Goal: Task Accomplishment & Management: Use online tool/utility

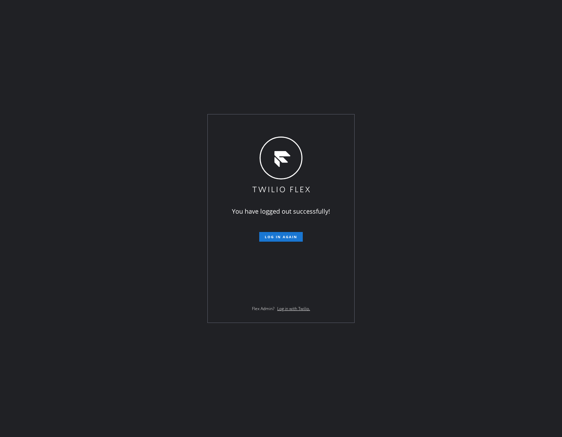
drag, startPoint x: 142, startPoint y: 371, endPoint x: 224, endPoint y: 329, distance: 91.6
click at [152, 366] on div "You have logged out successfully! Log in again Flex Admin? Log in with Twilio." at bounding box center [281, 218] width 562 height 437
click at [287, 238] on span "Log in again" at bounding box center [281, 236] width 33 height 5
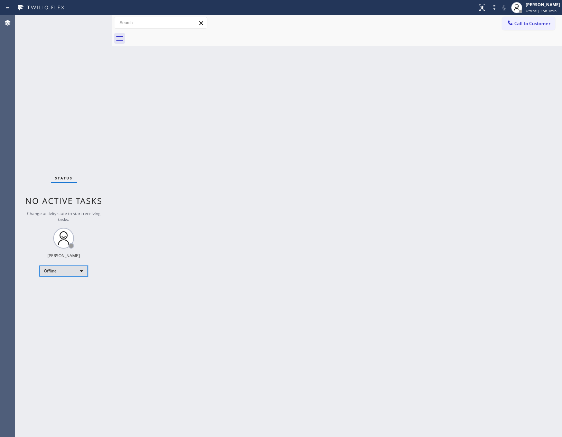
click at [56, 267] on div "Offline" at bounding box center [63, 271] width 48 height 11
click at [58, 290] on li "Available" at bounding box center [63, 289] width 47 height 8
click at [333, 256] on div "Back to Dashboard Change Sender ID Customers Technicians Select a contact Outbo…" at bounding box center [337, 226] width 450 height 422
click at [212, 312] on div "Back to Dashboard Change Sender ID Customers Technicians Select a contact Outbo…" at bounding box center [337, 226] width 450 height 422
click at [554, 186] on div "Back to Dashboard Change Sender ID Customers Technicians Select a contact Outbo…" at bounding box center [337, 226] width 450 height 422
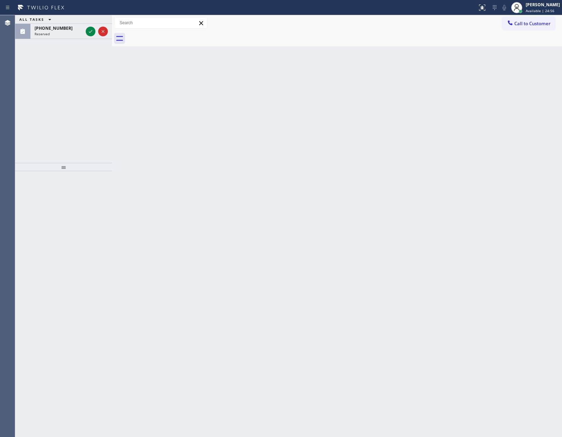
click at [286, 280] on div "Back to Dashboard Change Sender ID Customers Technicians Select a contact Outbo…" at bounding box center [337, 226] width 450 height 422
click at [92, 31] on icon at bounding box center [90, 31] width 8 height 8
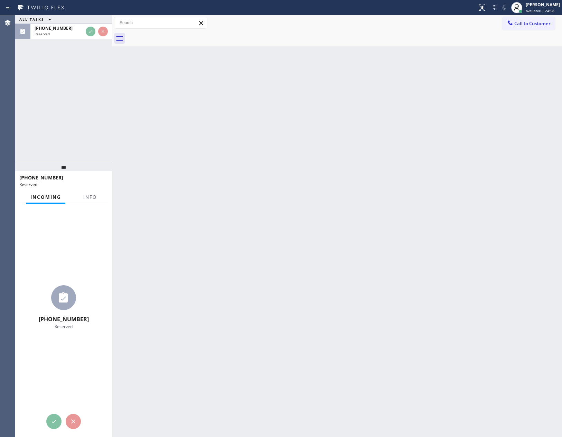
click at [112, 178] on div at bounding box center [112, 226] width 0 height 422
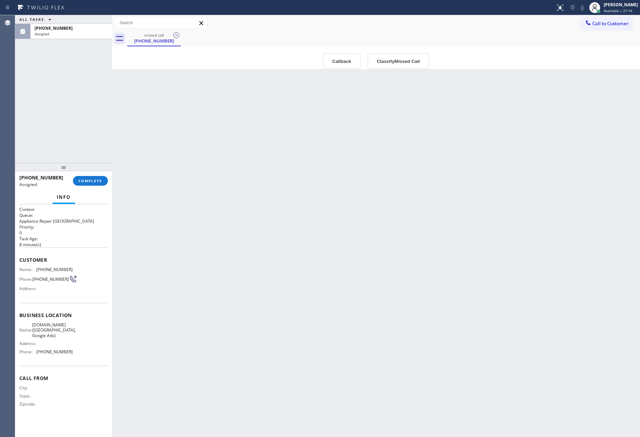
drag, startPoint x: 392, startPoint y: 360, endPoint x: 146, endPoint y: 199, distance: 294.0
click at [392, 354] on div "Back to Dashboard Change Sender ID Customers Technicians Select a contact Outbo…" at bounding box center [376, 226] width 528 height 422
click at [79, 140] on div "ALL TASKS ALL TASKS ACTIVE TASKS TASKS IN WRAP UP [PHONE_NUMBER] Assigned" at bounding box center [63, 89] width 97 height 148
click at [89, 181] on span "COMPLETE" at bounding box center [91, 180] width 24 height 5
click at [74, 107] on div "ALL TASKS ALL TASKS ACTIVE TASKS TASKS IN WRAP UP [PHONE_NUMBER] Assigned" at bounding box center [63, 89] width 97 height 148
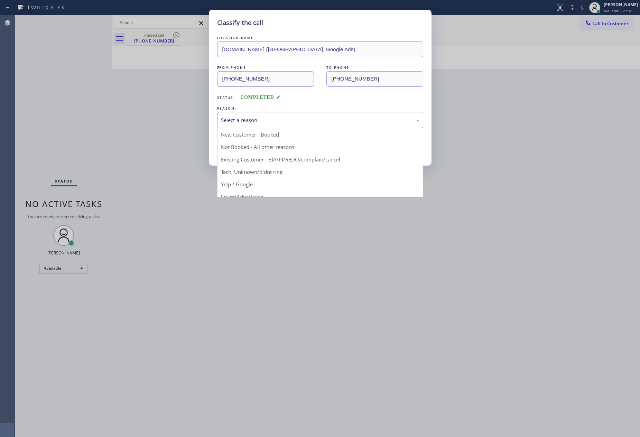
click at [263, 116] on div "Select a reason" at bounding box center [320, 120] width 206 height 16
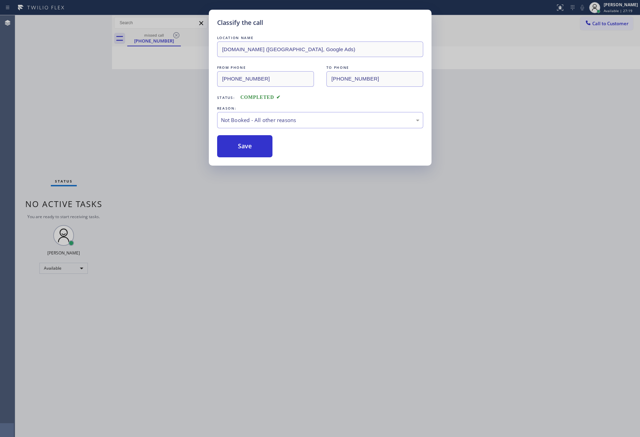
click at [254, 149] on button "Save" at bounding box center [245, 146] width 56 height 22
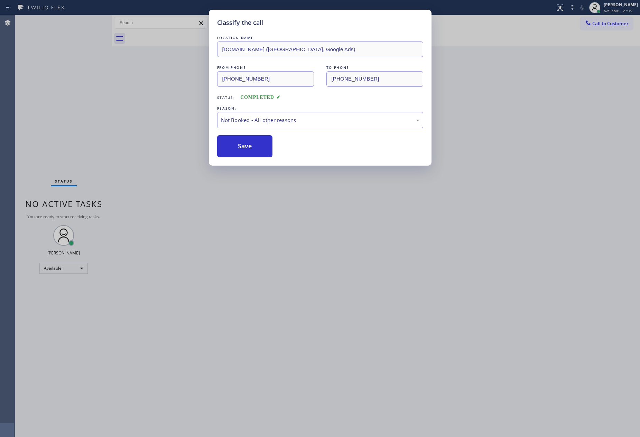
click at [254, 149] on button "Save" at bounding box center [245, 146] width 56 height 22
drag, startPoint x: 408, startPoint y: 301, endPoint x: 490, endPoint y: 4, distance: 308.0
click at [459, 219] on div "Classify the call LOCATION NAME [DOMAIN_NAME] ([GEOGRAPHIC_DATA], Google Ads) F…" at bounding box center [320, 218] width 640 height 437
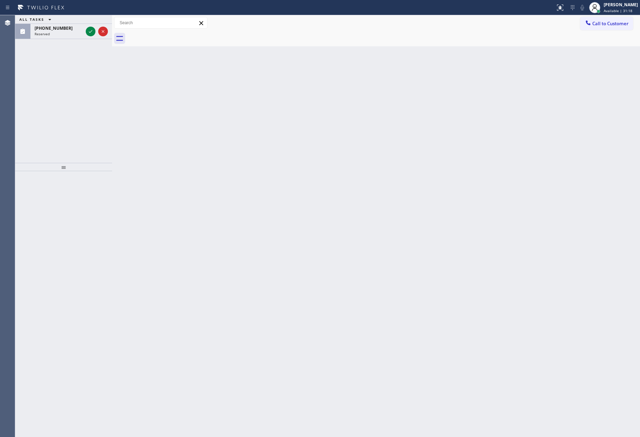
drag, startPoint x: 130, startPoint y: 126, endPoint x: 323, endPoint y: 172, distance: 198.9
click at [131, 126] on div "Back to Dashboard Change Sender ID Customers Technicians Select a contact Outbo…" at bounding box center [376, 226] width 528 height 422
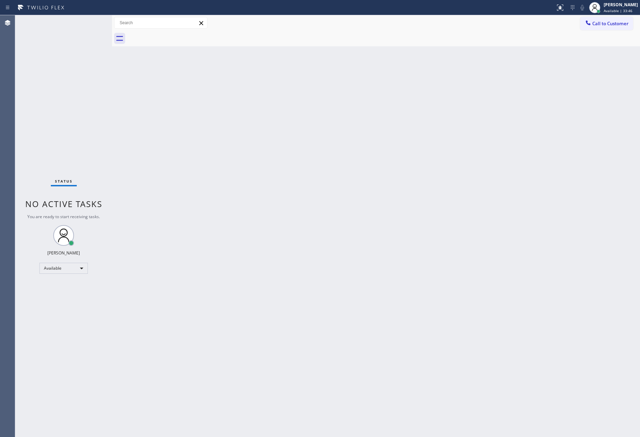
drag, startPoint x: 310, startPoint y: 233, endPoint x: 314, endPoint y: 208, distance: 25.6
click at [314, 208] on div "Back to Dashboard Change Sender ID Customers Technicians Select a contact Outbo…" at bounding box center [376, 226] width 528 height 422
drag, startPoint x: 457, startPoint y: 299, endPoint x: 479, endPoint y: 237, distance: 65.9
click at [463, 281] on div "Back to Dashboard Change Sender ID Customers Technicians Select a contact Outbo…" at bounding box center [376, 226] width 528 height 422
click at [414, 283] on div "Back to Dashboard Change Sender ID Customers Technicians Select a contact Outbo…" at bounding box center [376, 226] width 528 height 422
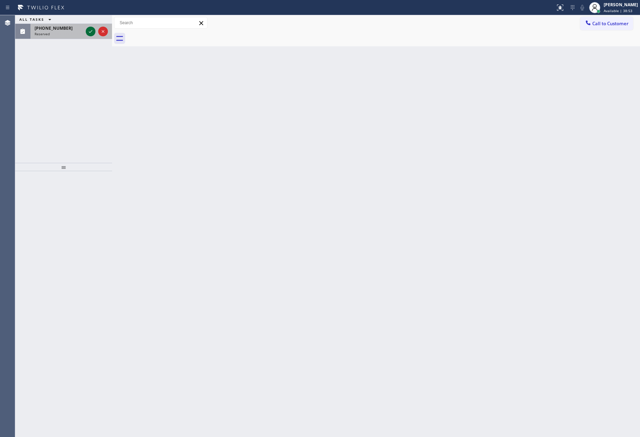
click at [87, 33] on icon at bounding box center [90, 31] width 8 height 8
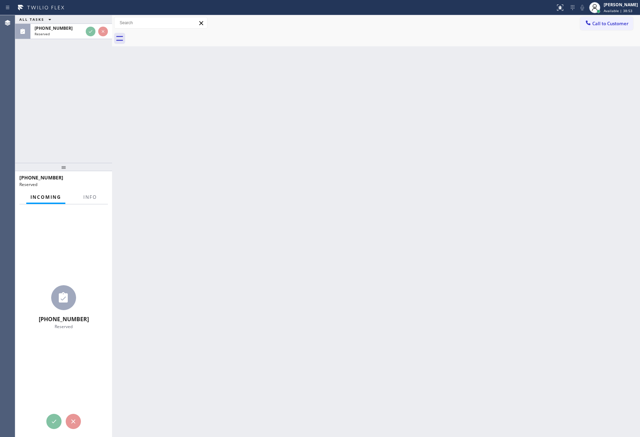
click at [73, 136] on div "ALL TASKS ALL TASKS ACTIVE TASKS TASKS IN WRAP UP [PHONE_NUMBER] Reserved" at bounding box center [63, 89] width 97 height 148
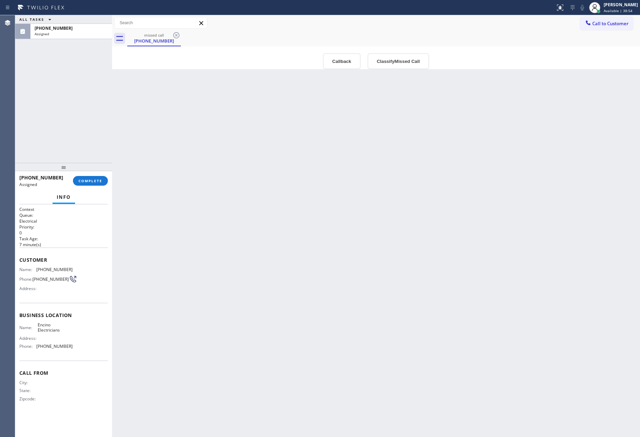
type input "[PHONE_NUMBER]"
click at [273, 290] on div "Back to Dashboard Change Sender ID Customers Technicians Select a contact Outbo…" at bounding box center [376, 226] width 528 height 422
click at [349, 64] on button "Callback" at bounding box center [342, 61] width 38 height 16
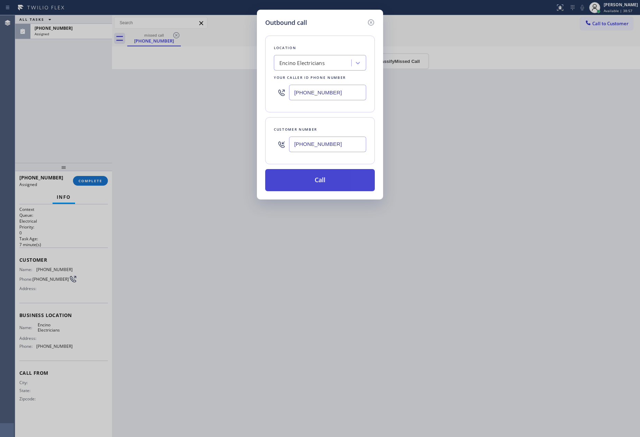
click at [319, 182] on button "Call" at bounding box center [320, 180] width 110 height 22
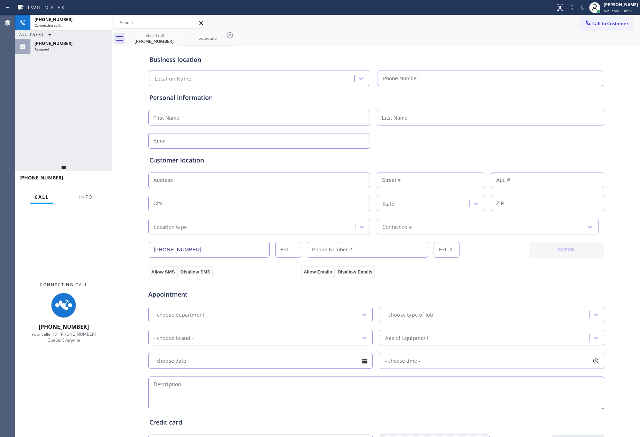
type input "[PHONE_NUMBER]"
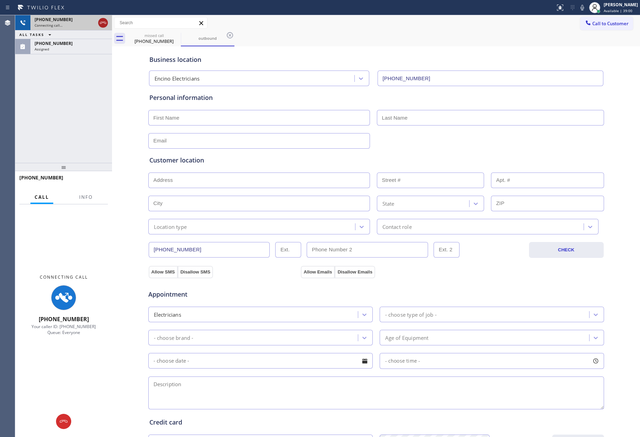
click at [102, 20] on icon at bounding box center [103, 23] width 8 height 8
drag, startPoint x: 73, startPoint y: 104, endPoint x: 91, endPoint y: 168, distance: 67.0
click at [73, 106] on div "[PHONE_NUMBER] Connecting call… ALL TASKS ALL TASKS ACTIVE TASKS TASKS IN WRAP …" at bounding box center [63, 89] width 97 height 148
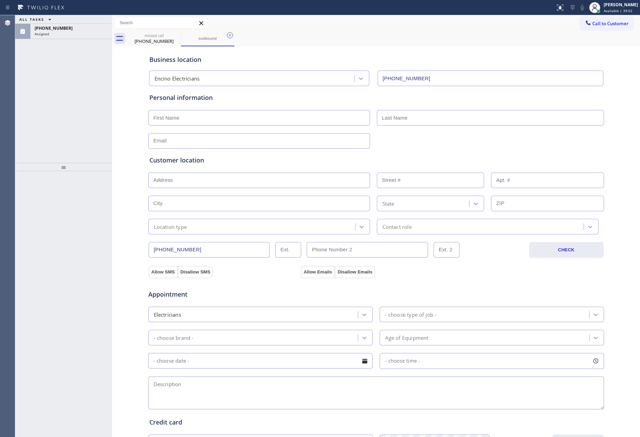
drag, startPoint x: 76, startPoint y: 124, endPoint x: 80, endPoint y: 115, distance: 9.6
click at [76, 124] on div "ALL TASKS ALL TASKS ACTIVE TASKS TASKS IN WRAP UP [PHONE_NUMBER] Assigned" at bounding box center [63, 89] width 97 height 148
click at [88, 27] on div "[PHONE_NUMBER]" at bounding box center [71, 28] width 73 height 6
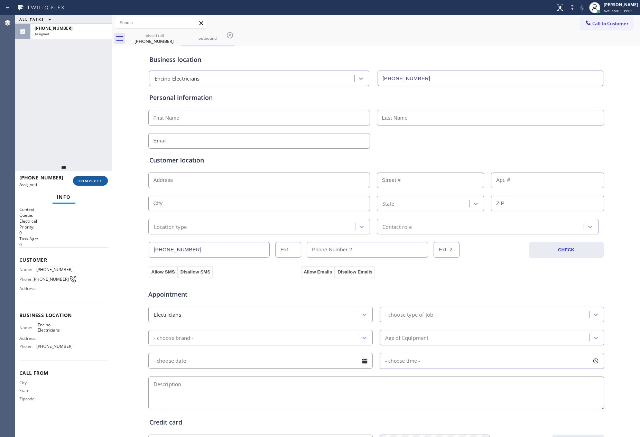
click at [94, 178] on span "COMPLETE" at bounding box center [91, 180] width 24 height 5
click at [70, 112] on div "ALL TASKS ALL TASKS ACTIVE TASKS TASKS IN WRAP UP [PHONE_NUMBER] Assigned" at bounding box center [63, 89] width 97 height 148
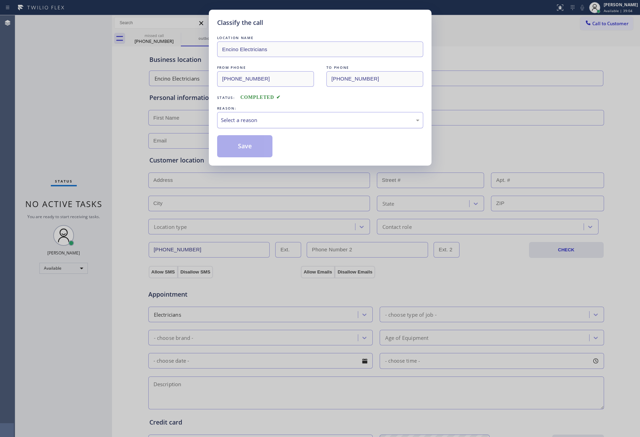
click at [276, 118] on div "Select a reason" at bounding box center [320, 120] width 199 height 8
click at [264, 149] on button "Save" at bounding box center [245, 146] width 56 height 22
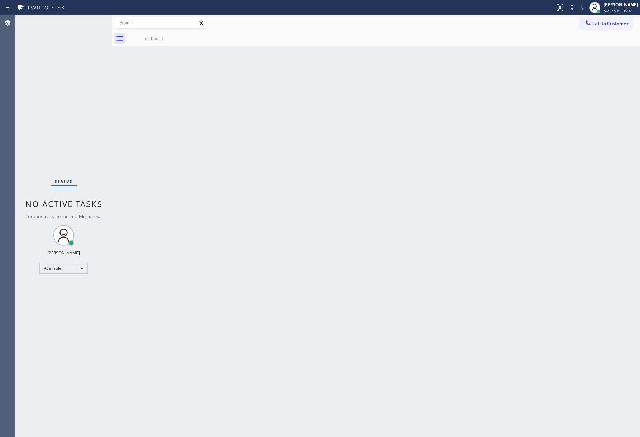
click at [448, 268] on div "Back to Dashboard Change Sender ID Customers Technicians Select a contact Outbo…" at bounding box center [376, 226] width 528 height 422
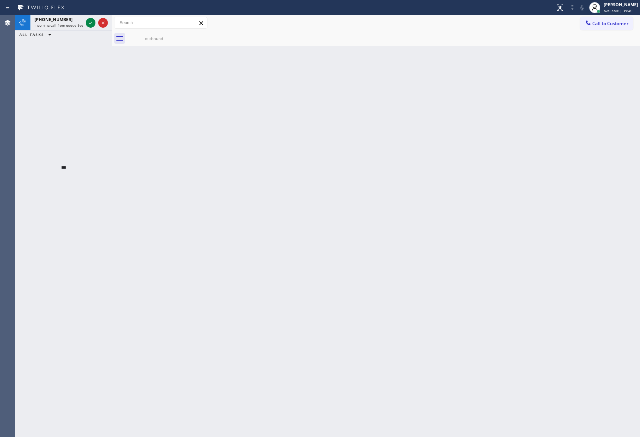
drag, startPoint x: 83, startPoint y: 107, endPoint x: 79, endPoint y: 92, distance: 15.5
click at [83, 107] on div "[PHONE_NUMBER] Incoming call from queue Everybody ALL TASKS ALL TASKS ACTIVE TA…" at bounding box center [63, 89] width 97 height 148
click at [57, 25] on span "Incoming call from queue Everybody" at bounding box center [65, 25] width 60 height 5
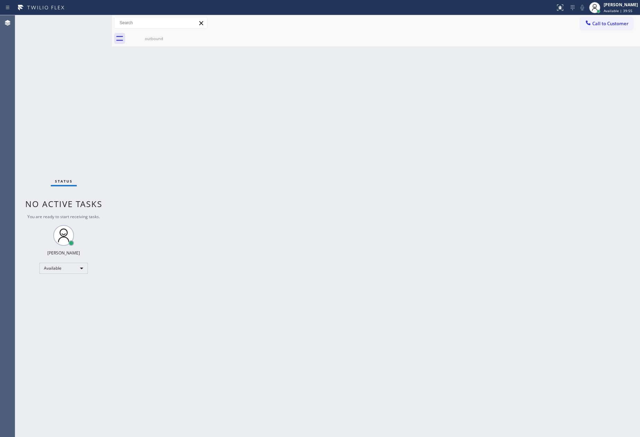
drag, startPoint x: 302, startPoint y: 161, endPoint x: 401, endPoint y: 7, distance: 182.7
click at [316, 142] on div "Back to Dashboard Change Sender ID Customers Technicians Select a contact Outbo…" at bounding box center [376, 226] width 528 height 422
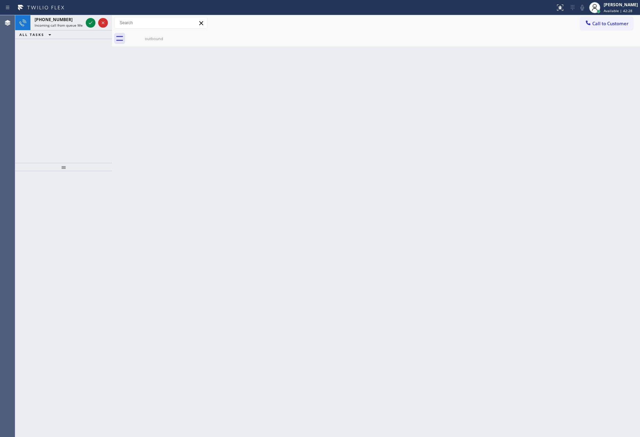
click at [95, 82] on div "[PHONE_NUMBER] Incoming call from queue Membership ALL TASKS ALL TASKS ACTIVE T…" at bounding box center [63, 89] width 97 height 148
click at [91, 22] on icon at bounding box center [90, 23] width 8 height 8
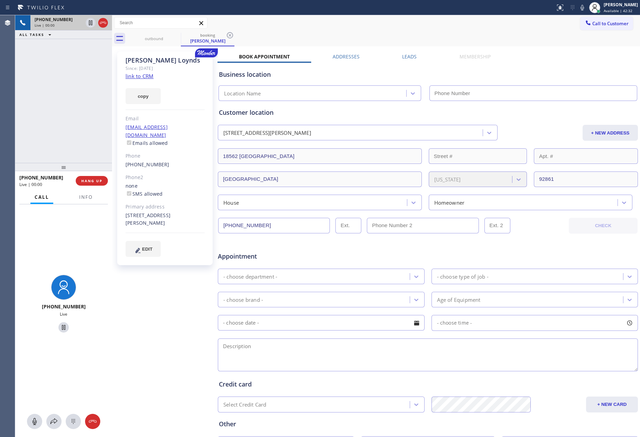
type input "[PHONE_NUMBER]"
click at [65, 114] on div "[PHONE_NUMBER] Live | 00:02 ALL TASKS ALL TASKS ACTIVE TASKS TASKS IN WRAP UP" at bounding box center [63, 89] width 97 height 148
drag, startPoint x: 17, startPoint y: 83, endPoint x: 130, endPoint y: 95, distance: 113.7
click at [40, 89] on div "[PHONE_NUMBER] Live | 00:15 ALL TASKS ALL TASKS ACTIVE TASKS TASKS IN WRAP UP" at bounding box center [63, 89] width 97 height 148
click at [144, 75] on link "link to CRM" at bounding box center [140, 76] width 28 height 7
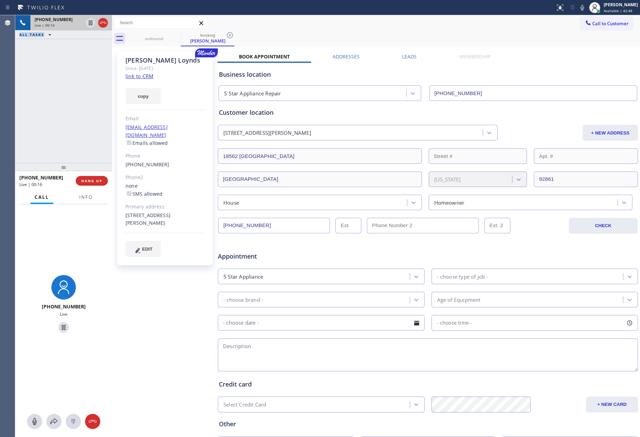
click at [37, 96] on div "[PHONE_NUMBER] Live | 00:16 ALL TASKS ALL TASKS ACTIVE TASKS TASKS IN WRAP UP" at bounding box center [63, 89] width 97 height 148
click at [13, 127] on div "Agent Desktop" at bounding box center [7, 226] width 15 height 422
click at [30, 430] on div "[PHONE_NUMBER] Live" at bounding box center [63, 320] width 97 height 233
click at [35, 419] on icon at bounding box center [34, 421] width 8 height 8
drag, startPoint x: 46, startPoint y: 117, endPoint x: 127, endPoint y: 14, distance: 130.8
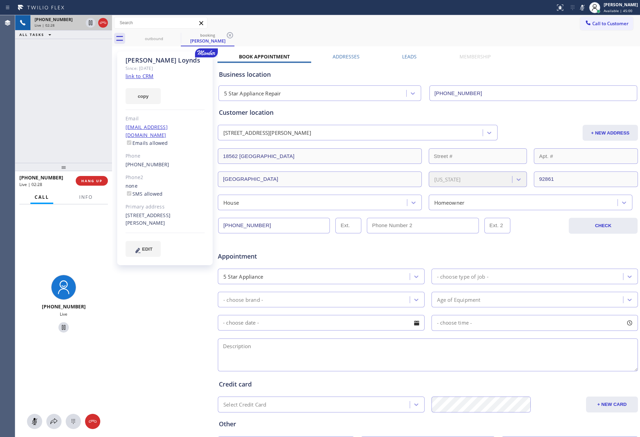
click at [59, 102] on div "[PHONE_NUMBER] Live | 02:28 ALL TASKS ALL TASKS ACTIVE TASKS TASKS IN WRAP UP" at bounding box center [63, 89] width 97 height 148
click at [31, 423] on icon at bounding box center [34, 421] width 8 height 8
click at [59, 114] on div "[PHONE_NUMBER] Live | 05:06 ALL TASKS ALL TASKS ACTIVE TASKS TASKS IN WRAP UP" at bounding box center [63, 89] width 97 height 148
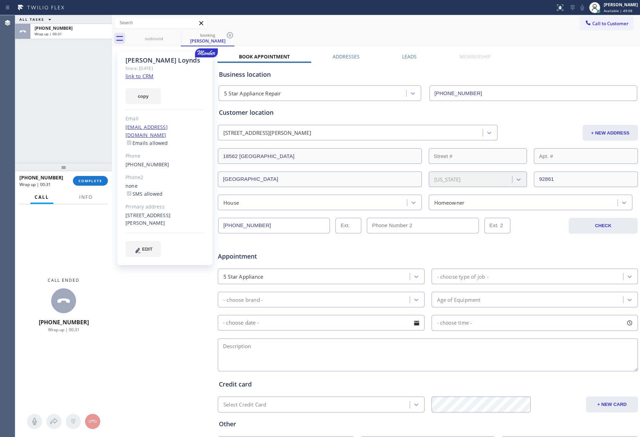
click at [51, 105] on div "ALL TASKS ALL TASKS ACTIVE TASKS TASKS IN WRAP UP [PHONE_NUMBER] Wrap up | 00:31" at bounding box center [63, 89] width 97 height 148
drag, startPoint x: 94, startPoint y: 184, endPoint x: 81, endPoint y: 100, distance: 85.4
click at [94, 182] on button "COMPLETE" at bounding box center [90, 181] width 35 height 10
click at [81, 99] on div "ALL TASKS ALL TASKS ACTIVE TASKS TASKS IN WRAP UP [PHONE_NUMBER] Wrap up | 00:32" at bounding box center [63, 89] width 97 height 148
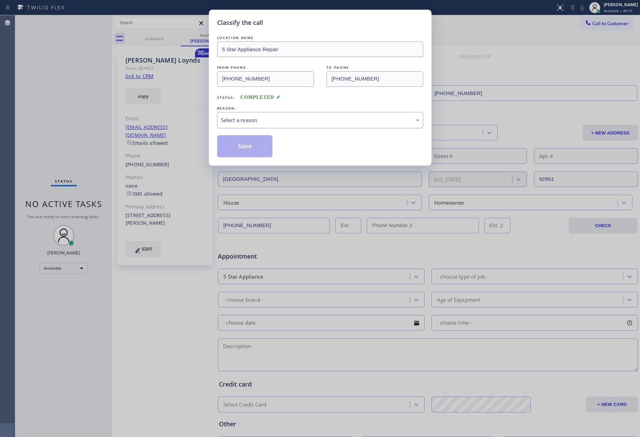
click at [271, 118] on div "Select a reason" at bounding box center [320, 120] width 199 height 8
click at [256, 142] on button "Save" at bounding box center [245, 146] width 56 height 22
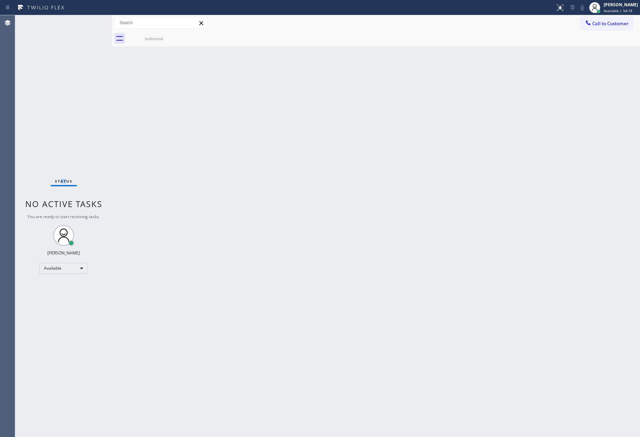
drag, startPoint x: 65, startPoint y: 162, endPoint x: 350, endPoint y: 2, distance: 326.3
click at [98, 151] on div "Status No active tasks You are ready to start receiving tasks. [PERSON_NAME] Av…" at bounding box center [63, 226] width 97 height 422
click at [292, 206] on div "Back to Dashboard Change Sender ID Customers Technicians Select a contact Outbo…" at bounding box center [376, 226] width 528 height 422
click at [53, 266] on div "Available" at bounding box center [63, 268] width 48 height 11
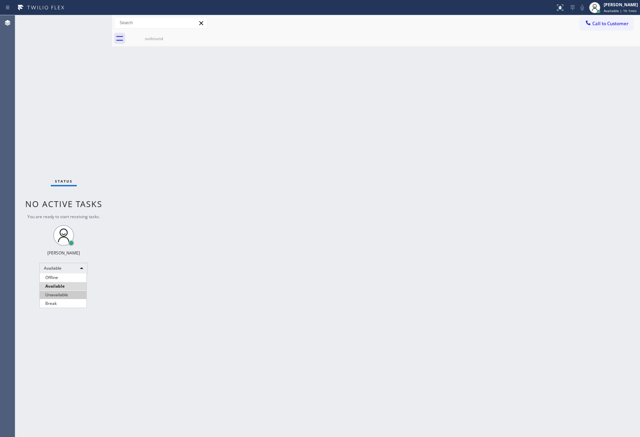
click at [73, 297] on li "Unavailable" at bounding box center [63, 295] width 47 height 8
drag, startPoint x: 319, startPoint y: 188, endPoint x: 617, endPoint y: 351, distance: 339.7
click at [363, 224] on div "Back to Dashboard Change Sender ID Customers Technicians Select a contact Outbo…" at bounding box center [376, 226] width 528 height 422
click at [77, 268] on div "Unavailable" at bounding box center [63, 271] width 48 height 11
click at [69, 289] on li "Available" at bounding box center [63, 289] width 47 height 8
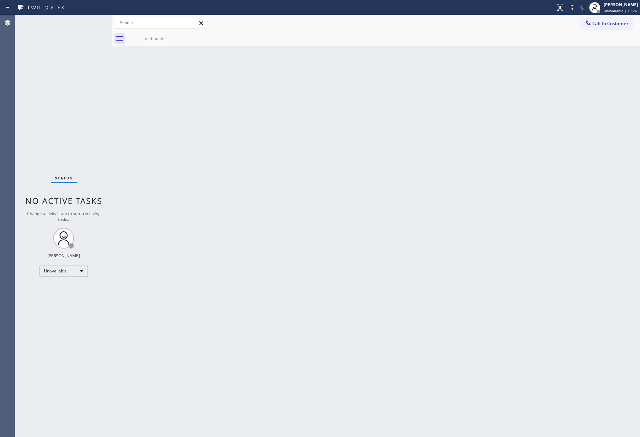
click at [364, 254] on div "Back to Dashboard Change Sender ID Customers Technicians Select a contact Outbo…" at bounding box center [376, 226] width 528 height 422
click at [312, 180] on div "Back to Dashboard Change Sender ID Customers Technicians Select a contact Outbo…" at bounding box center [376, 226] width 528 height 422
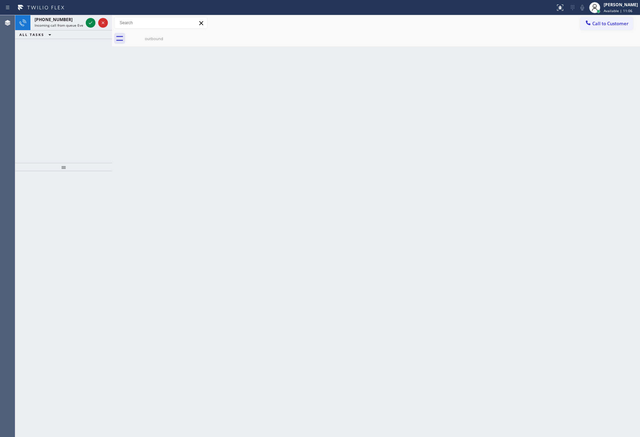
click at [77, 83] on div "[PHONE_NUMBER] Incoming call from queue Everybody ALL TASKS ALL TASKS ACTIVE TA…" at bounding box center [63, 89] width 97 height 148
drag, startPoint x: 111, startPoint y: 90, endPoint x: 168, endPoint y: 88, distance: 56.7
click at [112, 88] on div at bounding box center [112, 226] width 0 height 422
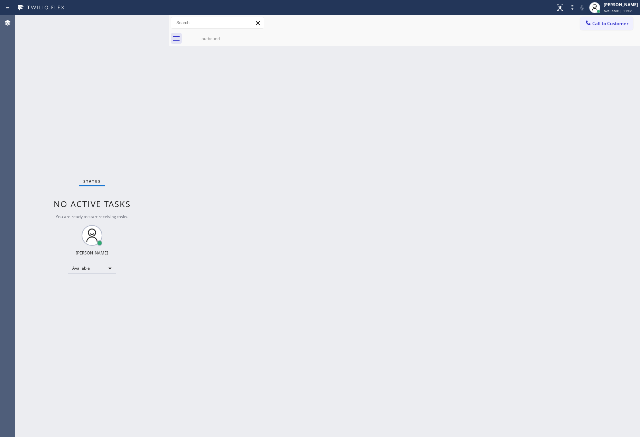
click at [100, 162] on div "Status No active tasks You are ready to start receiving tasks. [PERSON_NAME] Av…" at bounding box center [92, 226] width 154 height 422
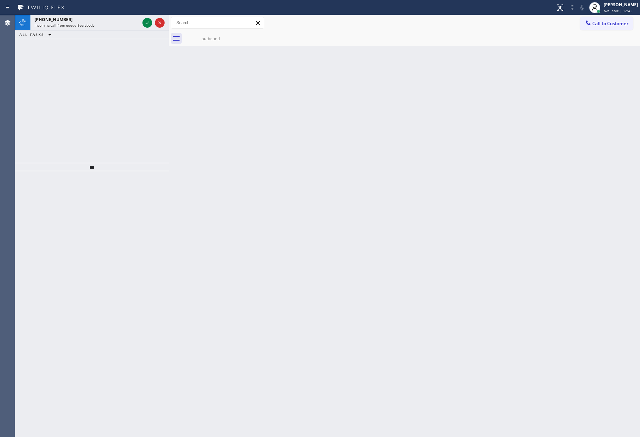
click at [127, 116] on div "[PHONE_NUMBER] Incoming call from queue Everybody ALL TASKS ALL TASKS ACTIVE TA…" at bounding box center [92, 89] width 154 height 148
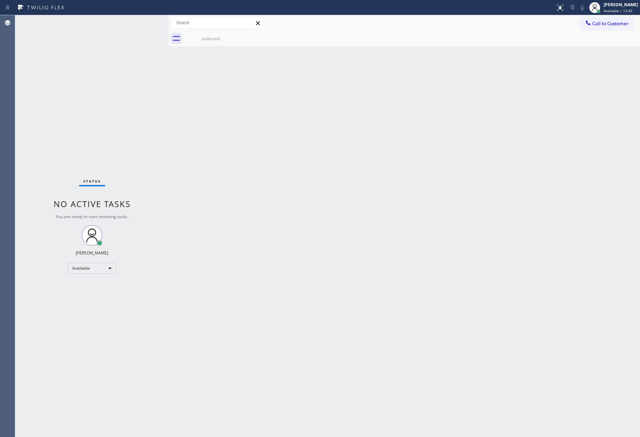
click at [124, 21] on div "Status No active tasks You are ready to start receiving tasks. [PERSON_NAME] Av…" at bounding box center [92, 226] width 154 height 422
click at [115, 145] on div "Status No active tasks You are ready to start receiving tasks. [PERSON_NAME] Av…" at bounding box center [92, 226] width 154 height 422
drag, startPoint x: 156, startPoint y: 257, endPoint x: 481, endPoint y: 256, distance: 325.8
click at [175, 259] on div "Status No active tasks You are ready to start receiving tasks. [PERSON_NAME] Av…" at bounding box center [327, 226] width 625 height 422
click at [88, 268] on div "Available" at bounding box center [92, 268] width 48 height 11
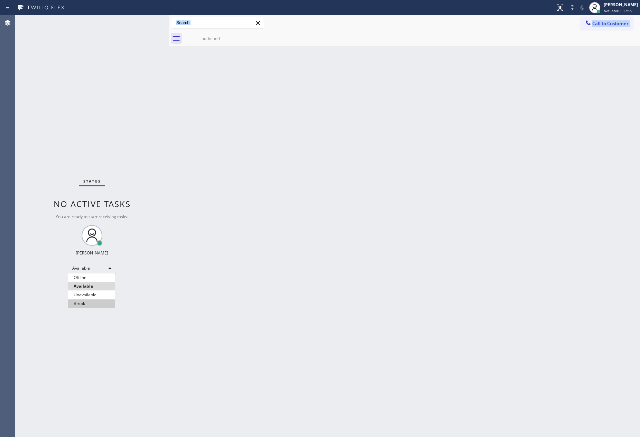
click at [93, 302] on li "Break" at bounding box center [91, 304] width 47 height 8
drag, startPoint x: 516, startPoint y: 244, endPoint x: 438, endPoint y: 107, distance: 157.7
click at [516, 244] on div "Back to Dashboard Change Sender ID Customers Technicians Select a contact Outbo…" at bounding box center [404, 226] width 471 height 422
drag, startPoint x: 464, startPoint y: 251, endPoint x: 273, endPoint y: 230, distance: 192.0
click at [464, 251] on div "Back to Dashboard Change Sender ID Customers Technicians Select a contact Outbo…" at bounding box center [404, 226] width 471 height 422
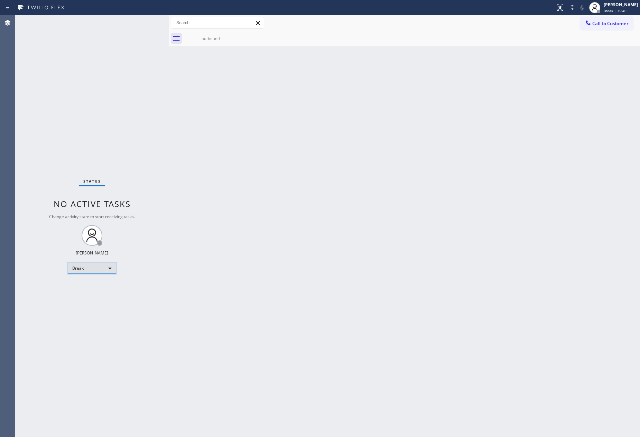
click at [80, 270] on div "Break" at bounding box center [92, 268] width 48 height 11
click at [101, 288] on li "Available" at bounding box center [91, 286] width 47 height 8
click at [431, 313] on div "Back to Dashboard Change Sender ID Customers Technicians Select a contact Outbo…" at bounding box center [404, 226] width 471 height 422
click at [29, 218] on div "Status No active tasks You are ready to start receiving tasks. [PERSON_NAME] Av…" at bounding box center [92, 226] width 154 height 422
click at [401, 266] on div "Back to Dashboard Change Sender ID Customers Technicians Select a contact Outbo…" at bounding box center [404, 226] width 471 height 422
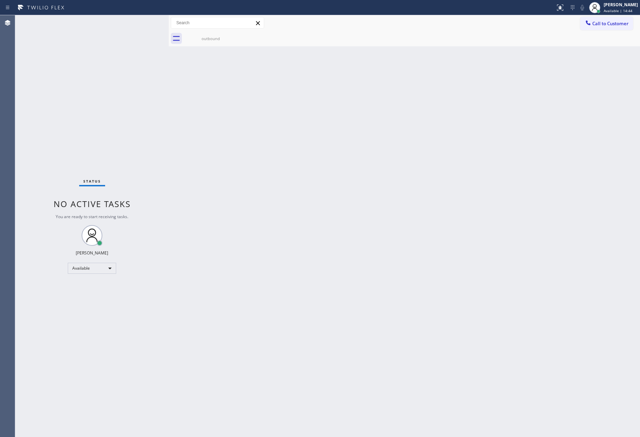
click at [272, 266] on div "Back to Dashboard Change Sender ID Customers Technicians Select a contact Outbo…" at bounding box center [404, 226] width 471 height 422
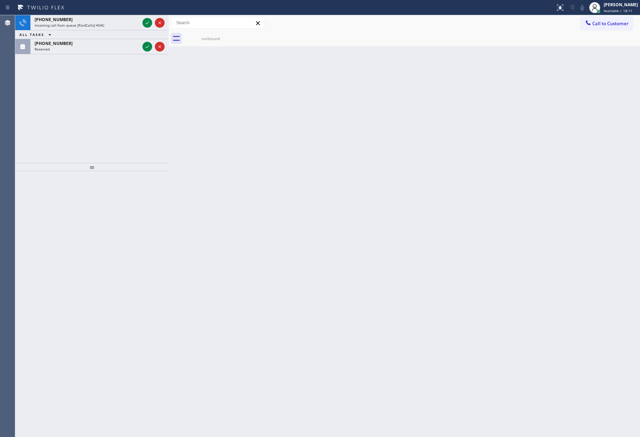
drag, startPoint x: 46, startPoint y: 90, endPoint x: 137, endPoint y: 74, distance: 92.7
click at [47, 90] on div "[PHONE_NUMBER] Incoming call from queue [PaidCalls] HVAC ALL TASKS ALL TASKS AC…" at bounding box center [92, 89] width 154 height 148
click at [116, 23] on div "Incoming call from queue [PaidCalls] HVAC" at bounding box center [87, 25] width 105 height 5
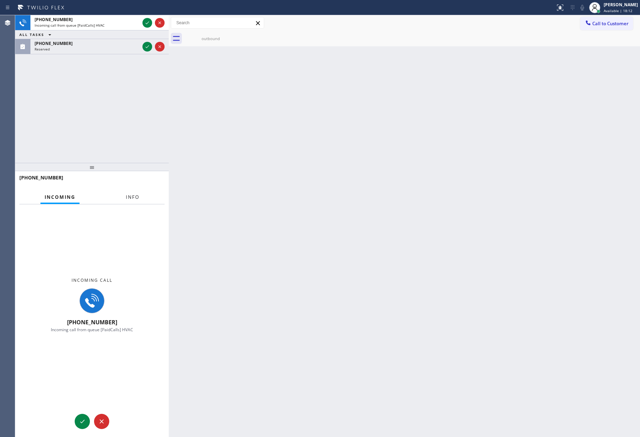
drag, startPoint x: 116, startPoint y: 104, endPoint x: 141, endPoint y: 197, distance: 96.7
click at [118, 111] on div "[PHONE_NUMBER] Incoming call from queue [PaidCalls] HVAC ALL TASKS ALL TASKS AC…" at bounding box center [92, 89] width 154 height 148
click at [137, 194] on span "Info" at bounding box center [132, 197] width 13 height 6
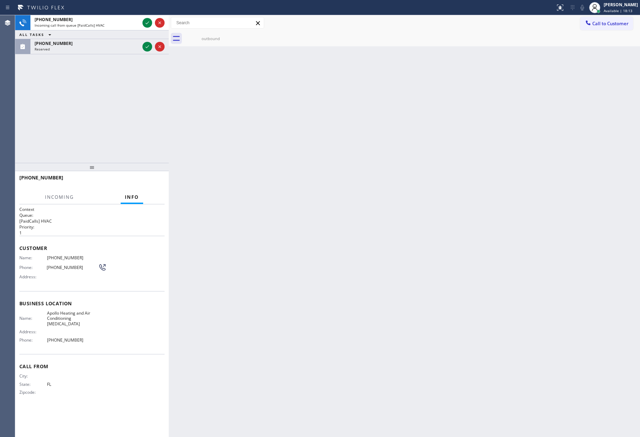
click at [104, 110] on div "[PHONE_NUMBER] Incoming call from queue [PaidCalls] HVAC ALL TASKS ALL TASKS AC…" at bounding box center [92, 89] width 154 height 148
click at [149, 47] on icon at bounding box center [147, 47] width 8 height 8
click at [132, 84] on div "[PHONE_NUMBER] Incoming call from queue [PaidCalls] HVAC ALL TASKS ALL TASKS AC…" at bounding box center [92, 89] width 154 height 148
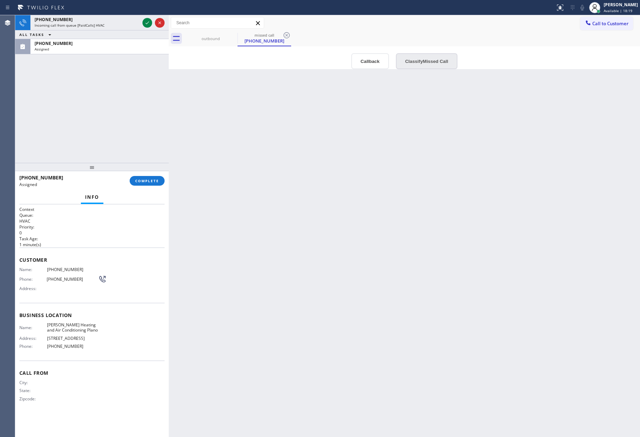
click at [427, 64] on button "Classify Missed Call" at bounding box center [427, 61] width 62 height 16
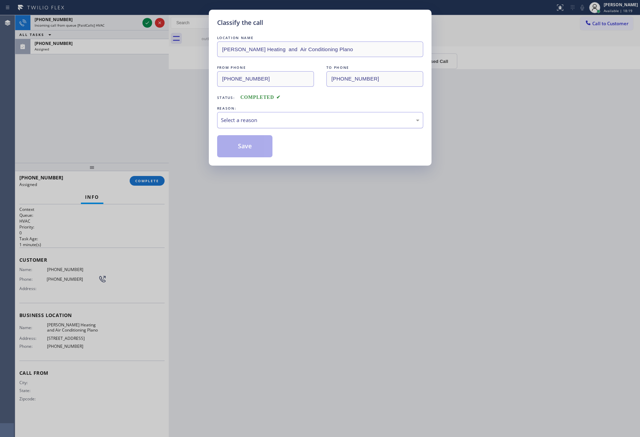
click at [261, 122] on div "Select a reason" at bounding box center [320, 120] width 199 height 8
click at [256, 148] on button "Save" at bounding box center [245, 146] width 56 height 22
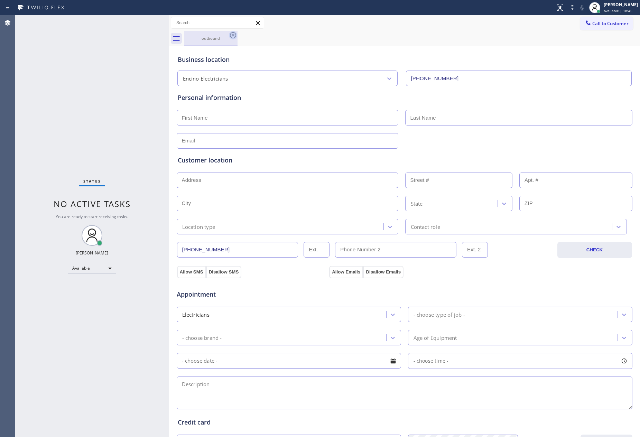
click at [233, 35] on icon at bounding box center [233, 35] width 6 height 6
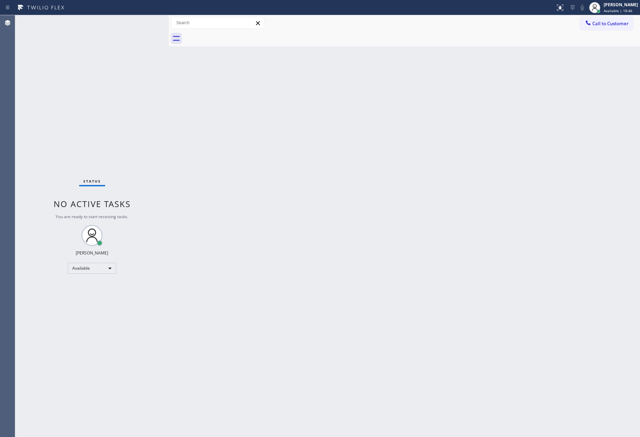
click at [392, 64] on div "Back to Dashboard Change Sender ID Customers Technicians Select a contact Outbo…" at bounding box center [404, 226] width 471 height 422
click at [393, 62] on div "Back to Dashboard Change Sender ID Customers Technicians Select a contact Outbo…" at bounding box center [404, 226] width 471 height 422
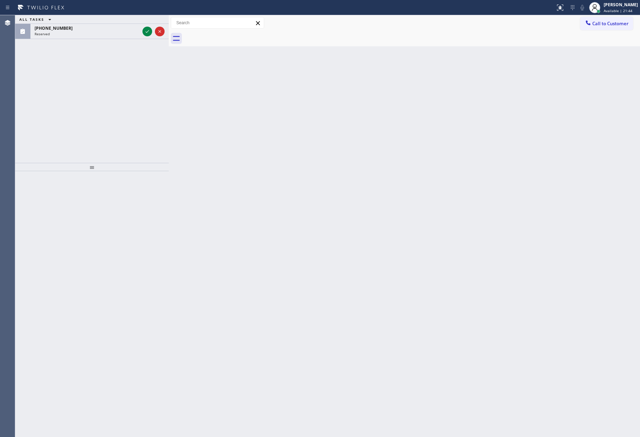
drag, startPoint x: 113, startPoint y: 86, endPoint x: 135, endPoint y: 72, distance: 26.0
click at [118, 85] on div "ALL TASKS ALL TASKS ACTIVE TASKS TASKS IN WRAP UP [PHONE_NUMBER] Reserved" at bounding box center [92, 89] width 154 height 148
click at [148, 31] on icon at bounding box center [147, 31] width 8 height 8
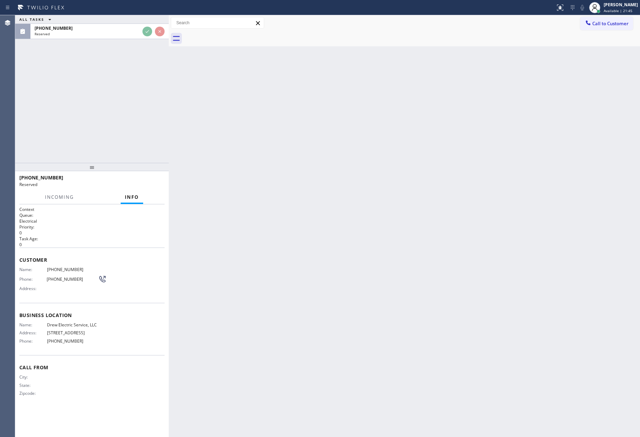
click at [138, 94] on div "ALL TASKS ALL TASKS ACTIVE TASKS TASKS IN WRAP UP [PHONE_NUMBER] Reserved" at bounding box center [92, 89] width 154 height 148
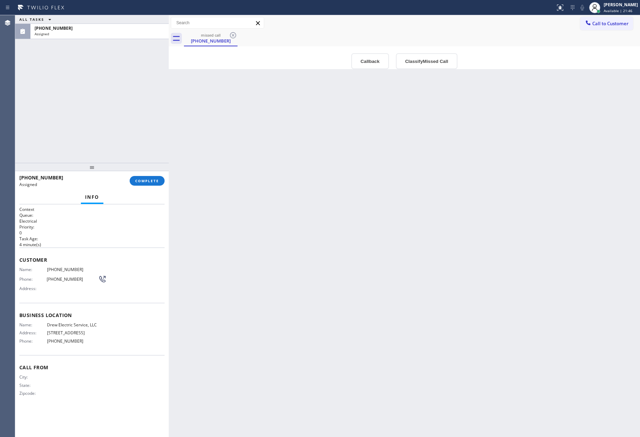
click at [146, 81] on div "ALL TASKS ALL TASKS ACTIVE TASKS TASKS IN WRAP UP [PHONE_NUMBER] Assigned" at bounding box center [92, 89] width 154 height 148
click at [145, 183] on span "COMPLETE" at bounding box center [147, 180] width 24 height 5
click at [125, 111] on div "ALL TASKS ALL TASKS ACTIVE TASKS TASKS IN WRAP UP [PHONE_NUMBER] Assigned" at bounding box center [92, 89] width 154 height 148
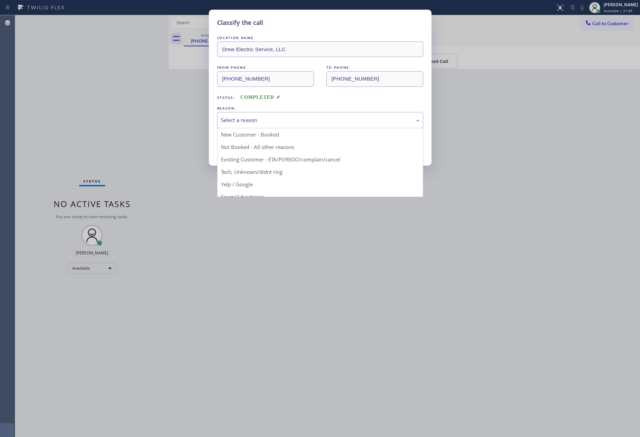
click at [317, 120] on div "Select a reason" at bounding box center [320, 120] width 199 height 8
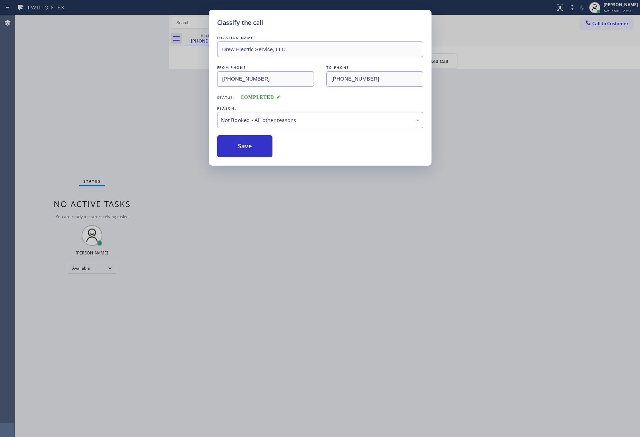
click at [268, 150] on button "Save" at bounding box center [245, 146] width 56 height 22
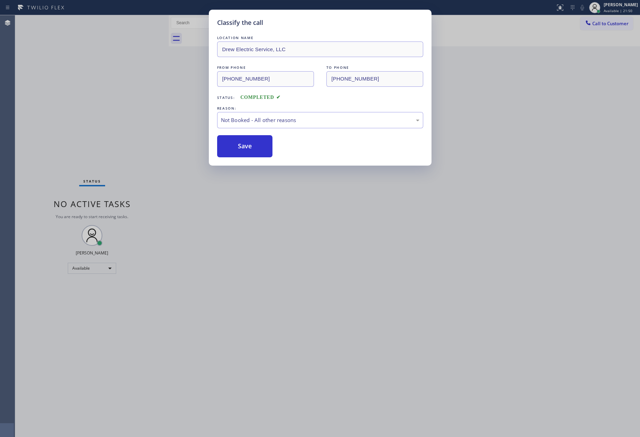
click at [268, 150] on button "Save" at bounding box center [245, 146] width 56 height 22
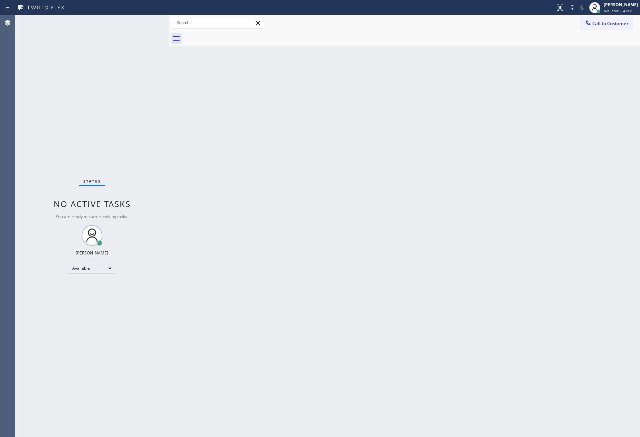
click at [372, 157] on div "Back to Dashboard Change Sender ID Customers Technicians Select a contact Outbo…" at bounding box center [404, 226] width 471 height 422
click at [75, 107] on div "Status No active tasks You are ready to start receiving tasks. [PERSON_NAME] Av…" at bounding box center [92, 226] width 154 height 422
click at [517, 306] on div "Back to Dashboard Change Sender ID Customers Technicians Select a contact Outbo…" at bounding box center [404, 226] width 471 height 422
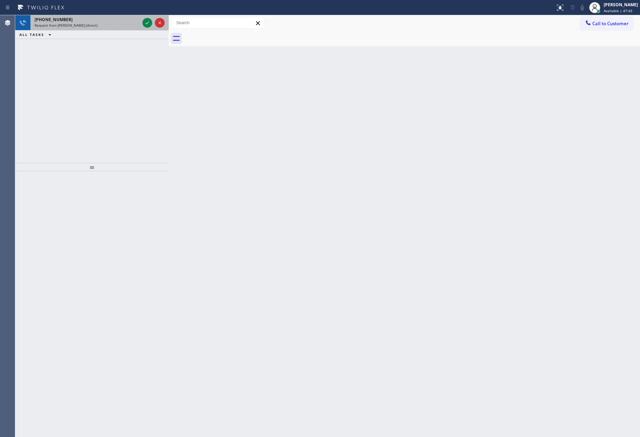
drag, startPoint x: 166, startPoint y: 118, endPoint x: 138, endPoint y: 23, distance: 99.4
click at [166, 113] on div "[PHONE_NUMBER] Request from [PERSON_NAME] (direct) ALL TASKS ALL TASKS ACTIVE T…" at bounding box center [92, 89] width 154 height 148
click at [147, 23] on icon at bounding box center [147, 23] width 8 height 8
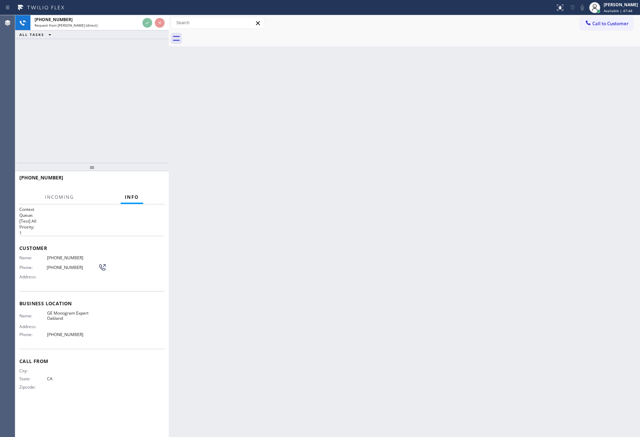
click at [151, 89] on div "[PHONE_NUMBER] Request from [PERSON_NAME] (direct) ALL TASKS ALL TASKS ACTIVE T…" at bounding box center [92, 89] width 154 height 148
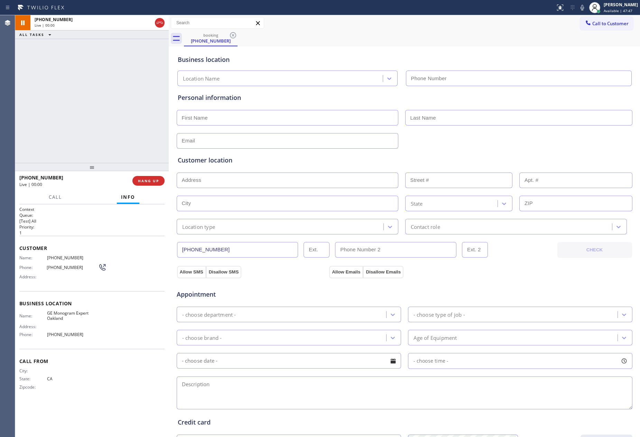
type input "[PHONE_NUMBER]"
click at [93, 64] on div "[PHONE_NUMBER] Live | 01:31 ALL TASKS ALL TASKS ACTIVE TASKS TASKS IN WRAP UP" at bounding box center [92, 89] width 154 height 148
click at [135, 184] on button "HANG UP" at bounding box center [148, 181] width 32 height 10
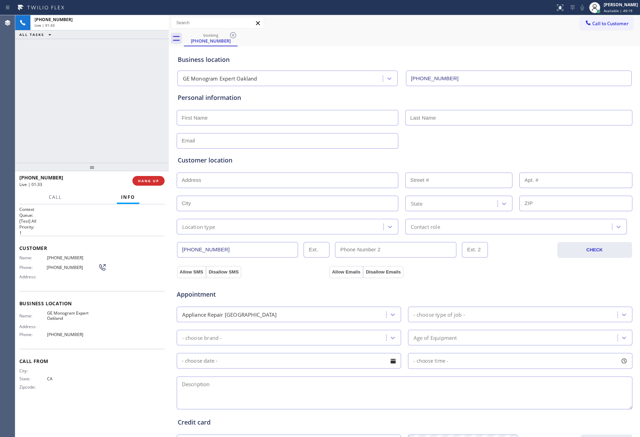
click at [97, 90] on div "[PHONE_NUMBER] Live | 01:33 ALL TASKS ALL TASKS ACTIVE TASKS TASKS IN WRAP UP" at bounding box center [92, 89] width 154 height 148
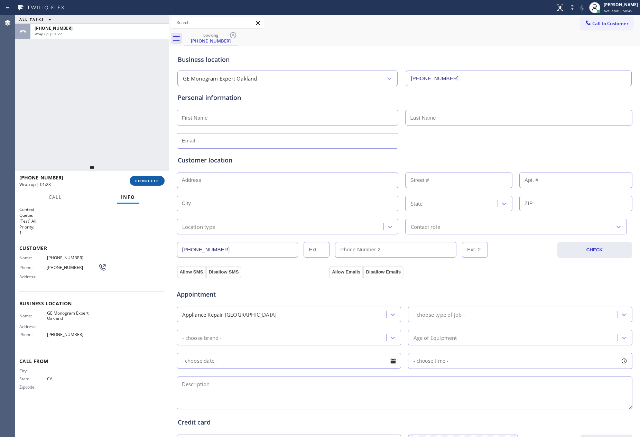
click at [150, 181] on span "COMPLETE" at bounding box center [147, 180] width 24 height 5
click at [133, 130] on div "ALL TASKS ALL TASKS ACTIVE TASKS TASKS IN WRAP UP [PHONE_NUMBER] Wrap up | 01:28" at bounding box center [92, 89] width 154 height 148
drag, startPoint x: 133, startPoint y: 130, endPoint x: 135, endPoint y: 135, distance: 5.9
click at [135, 135] on div "ALL TASKS ALL TASKS ACTIVE TASKS TASKS IN WRAP UP [PHONE_NUMBER] Wrap up | 01:28" at bounding box center [92, 89] width 154 height 148
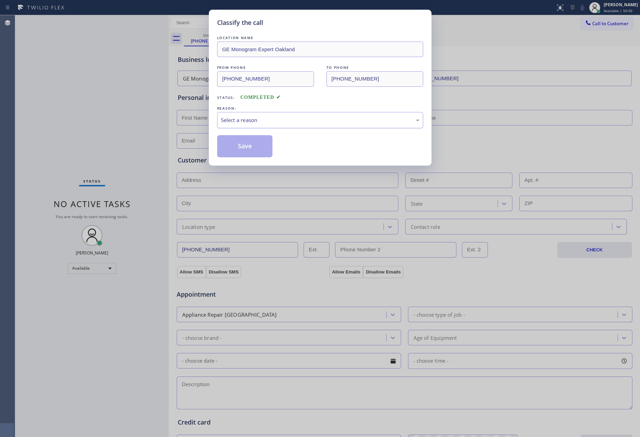
drag, startPoint x: 343, startPoint y: 116, endPoint x: 341, endPoint y: 119, distance: 4.0
click at [341, 119] on div "Select a reason" at bounding box center [320, 120] width 206 height 16
click at [248, 149] on button "Save" at bounding box center [245, 146] width 56 height 22
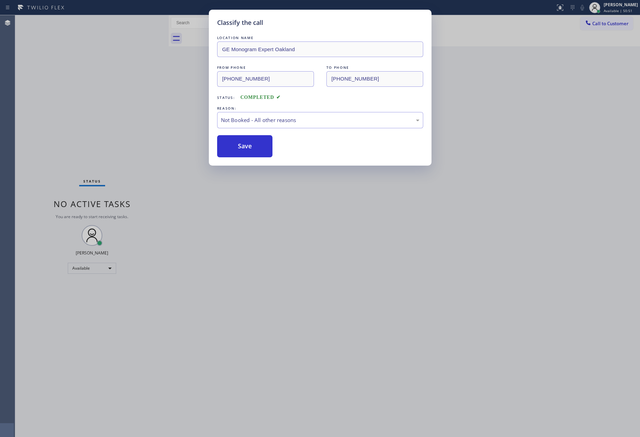
click at [248, 149] on button "Save" at bounding box center [245, 146] width 56 height 22
drag, startPoint x: 248, startPoint y: 149, endPoint x: 617, endPoint y: 157, distance: 369.5
click at [305, 154] on div "Save" at bounding box center [320, 146] width 206 height 22
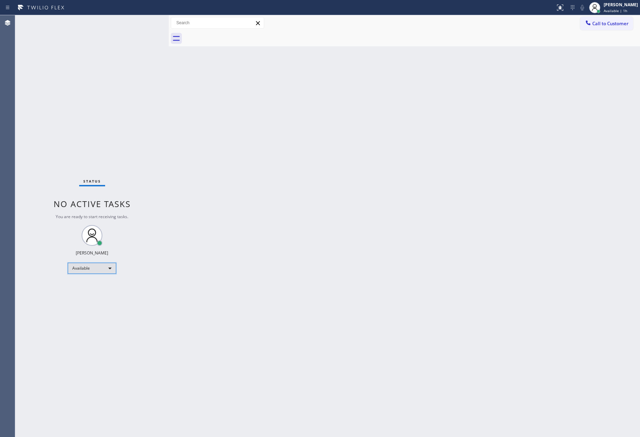
click at [81, 268] on div "Available" at bounding box center [92, 268] width 48 height 11
click at [95, 296] on li "Unavailable" at bounding box center [91, 295] width 47 height 8
click at [431, 314] on div "Back to Dashboard Change Sender ID Customers Technicians Select a contact Outbo…" at bounding box center [404, 226] width 471 height 422
drag, startPoint x: 411, startPoint y: 232, endPoint x: 541, endPoint y: 359, distance: 181.5
click at [420, 239] on div "Back to Dashboard Change Sender ID Customers Technicians Select a contact Outbo…" at bounding box center [404, 226] width 471 height 422
